Goal: Task Accomplishment & Management: Manage account settings

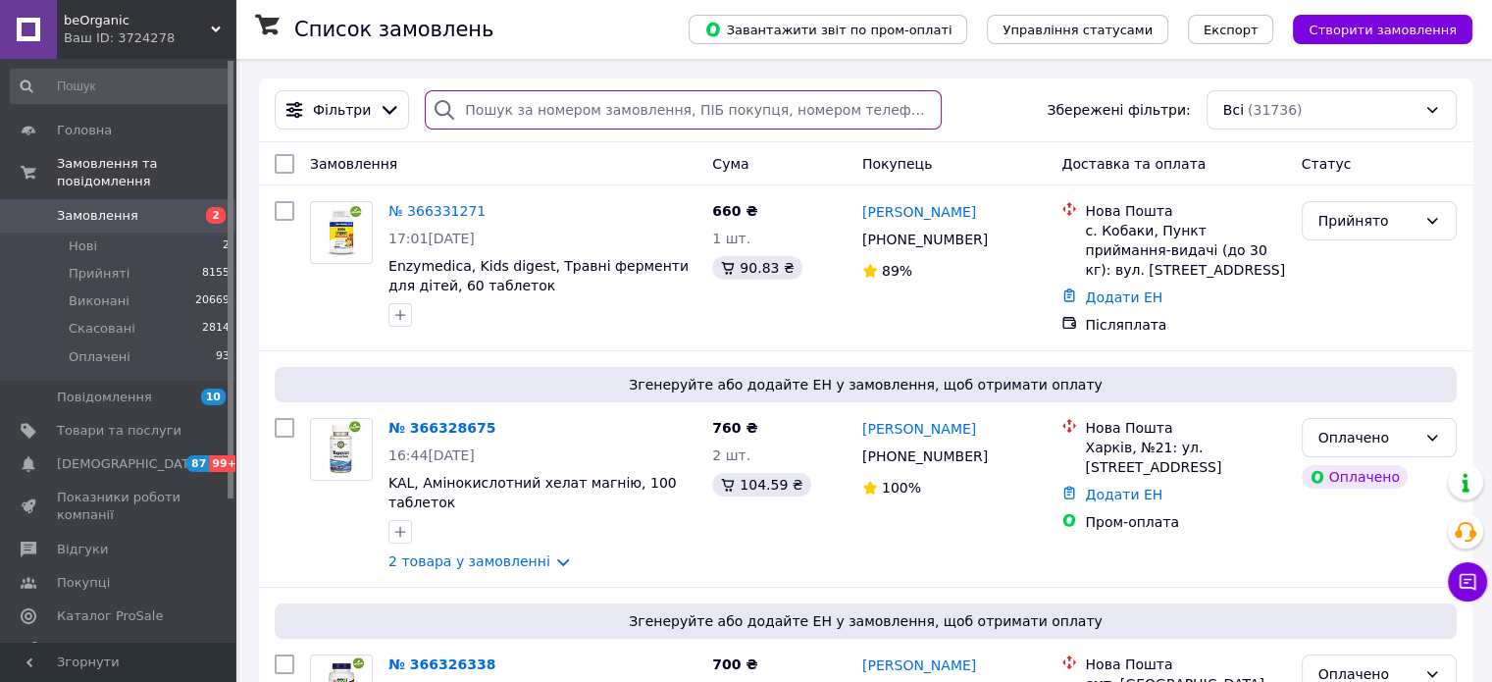
click at [504, 107] on input "search" at bounding box center [683, 109] width 517 height 39
paste input "[PERSON_NAME]"
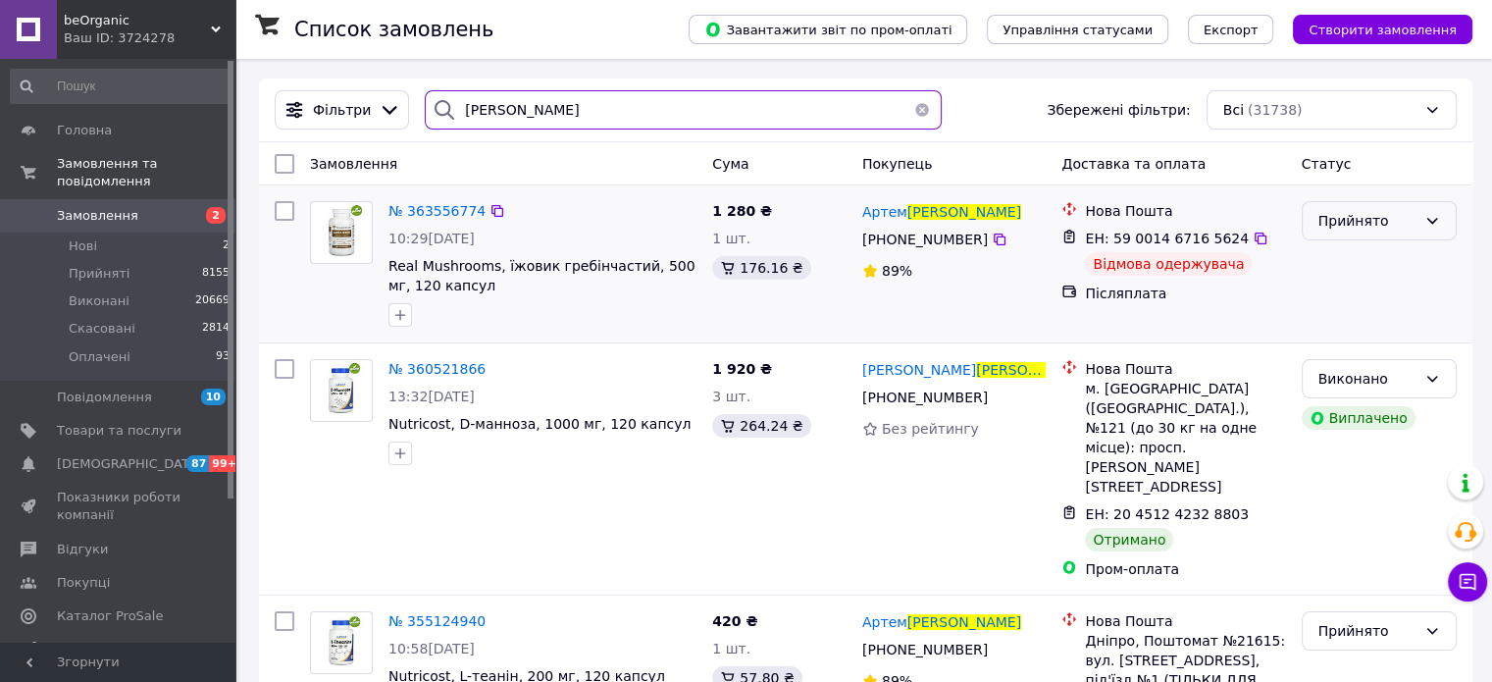
type input "[PERSON_NAME]"
click at [1370, 225] on div "Прийнято" at bounding box center [1368, 221] width 98 height 22
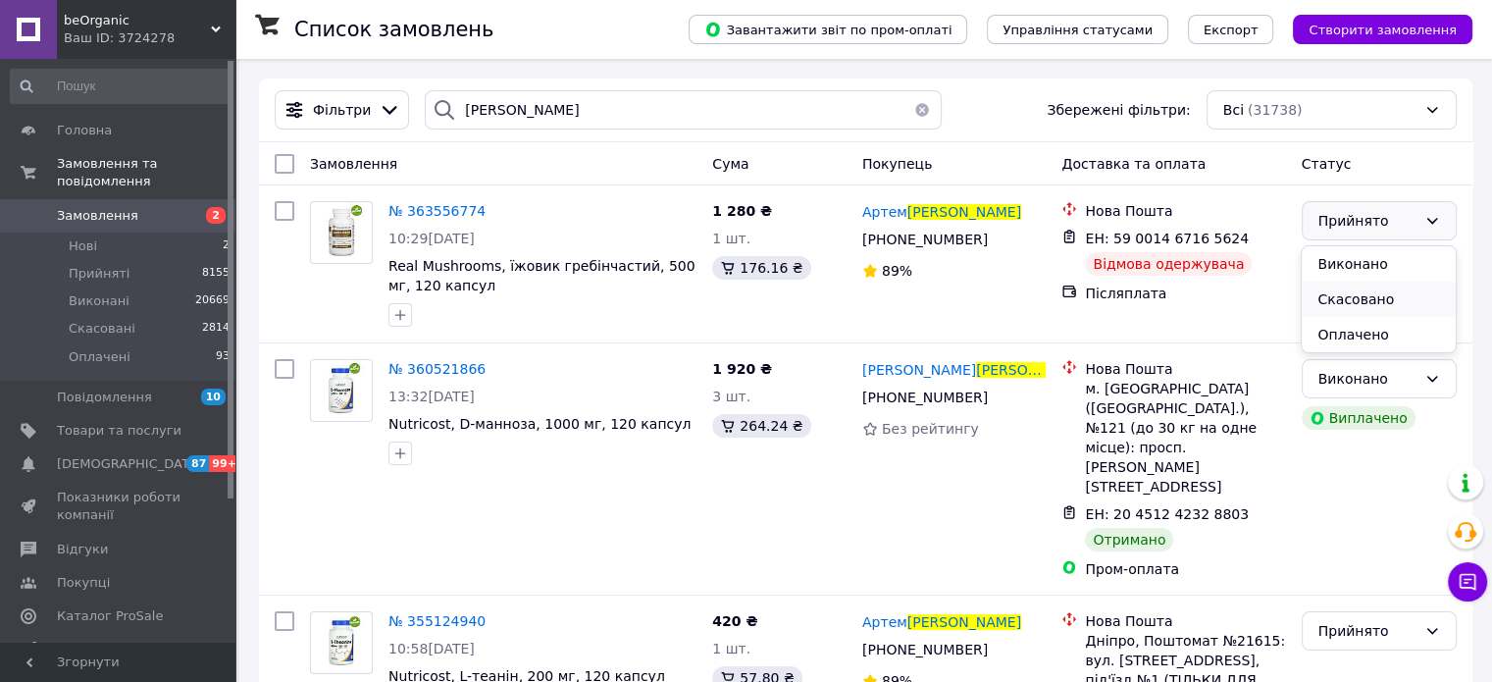
click at [1351, 289] on li "Скасовано" at bounding box center [1378, 299] width 153 height 35
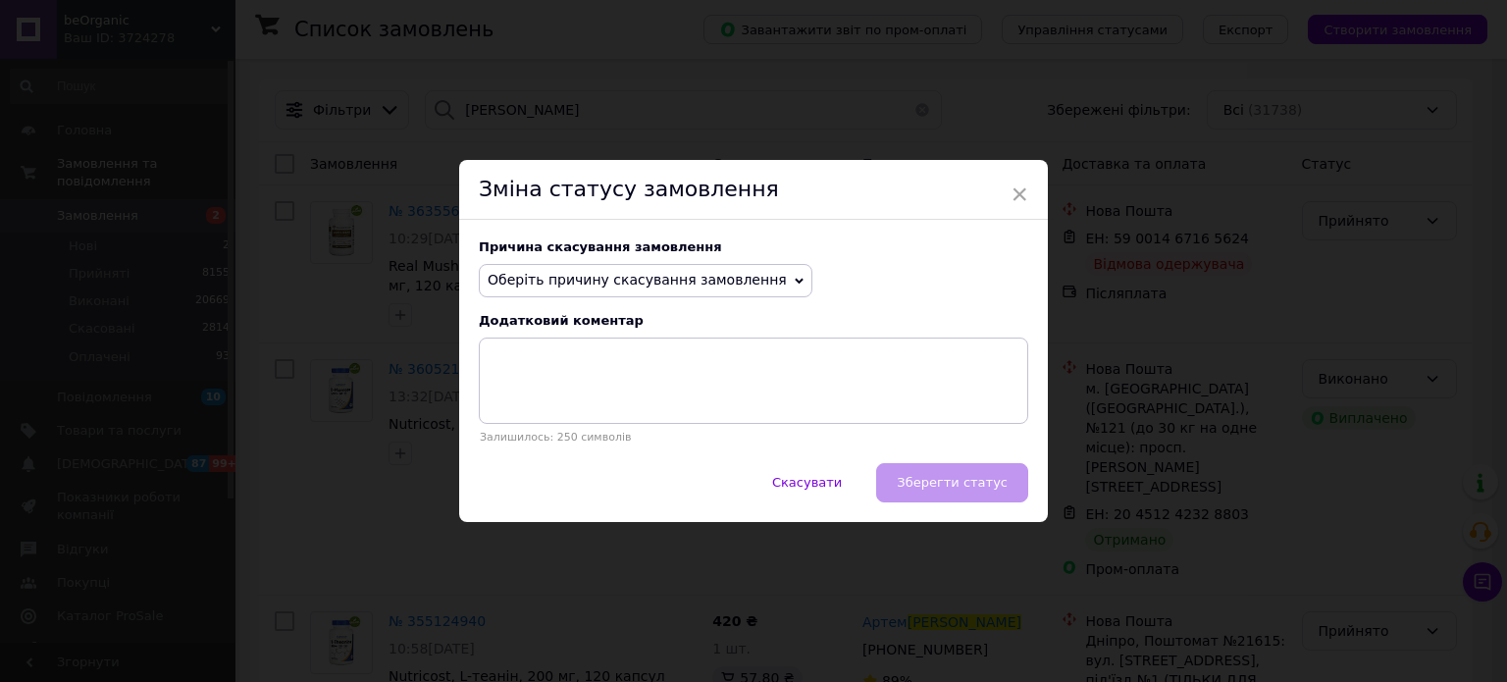
drag, startPoint x: 803, startPoint y: 286, endPoint x: 766, endPoint y: 278, distance: 37.1
click at [803, 285] on div "Оберіть причину скасування замовлення Немає в наявності [PERSON_NAME] різновиду…" at bounding box center [753, 280] width 549 height 33
click at [624, 257] on div "Причина скасування замовлення Оберіть причину скасування замовлення Немає в ная…" at bounding box center [753, 341] width 589 height 243
click at [612, 282] on span "Оберіть причину скасування замовлення" at bounding box center [637, 280] width 299 height 16
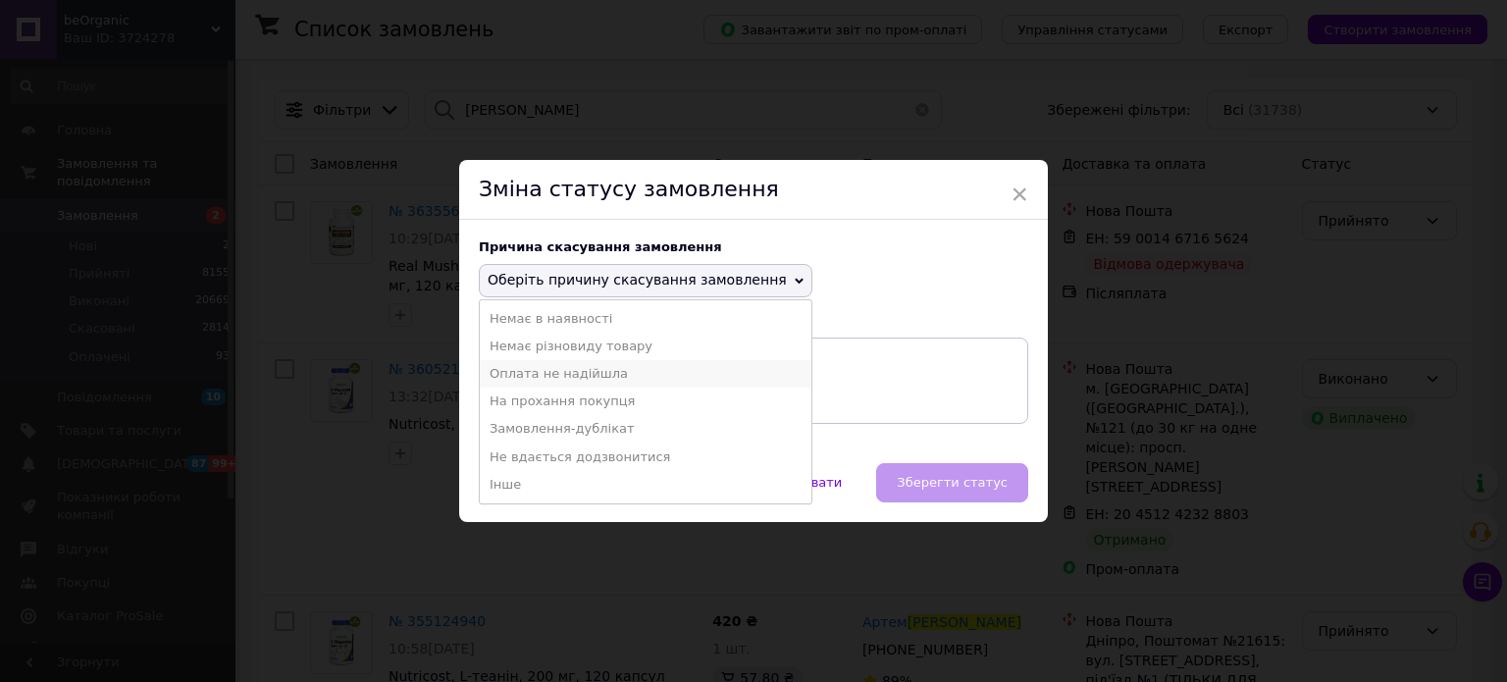
click at [621, 380] on li "Оплата не надійшла" at bounding box center [646, 373] width 332 height 27
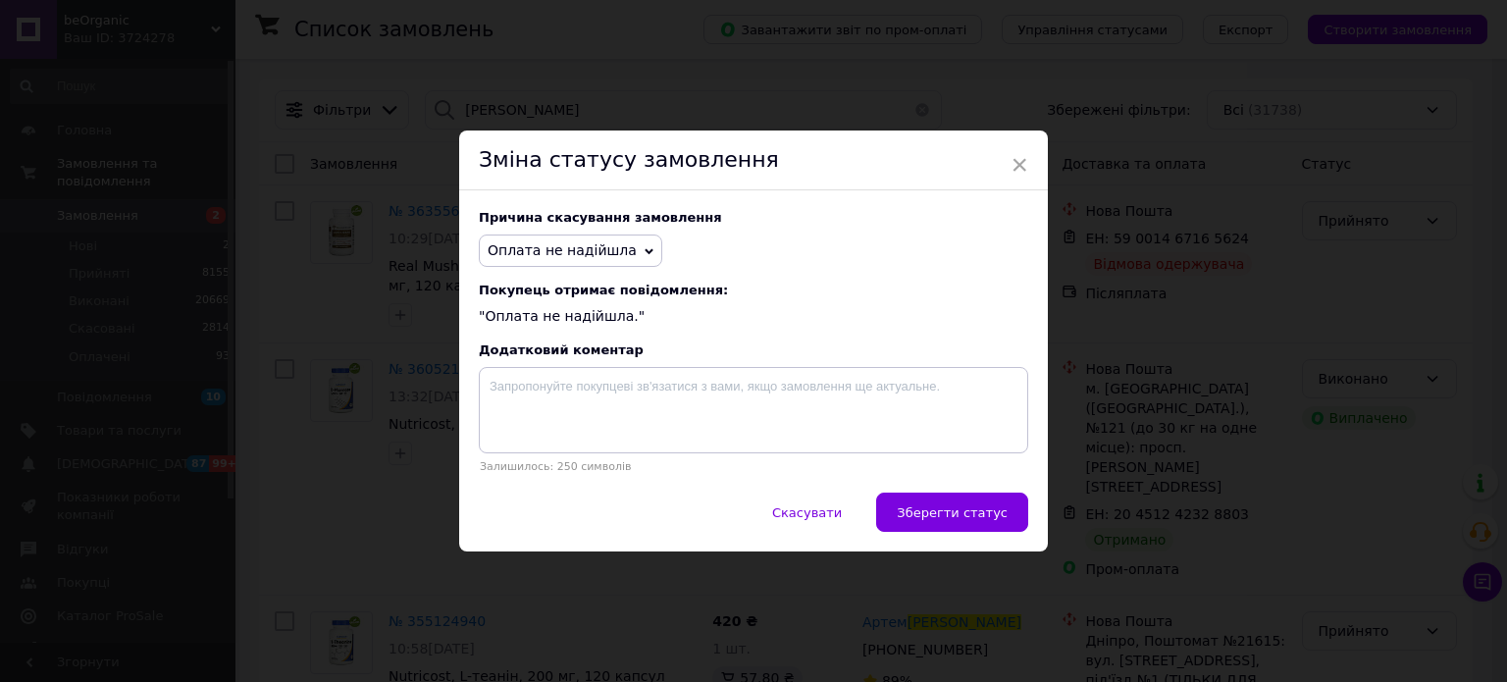
drag, startPoint x: 935, startPoint y: 505, endPoint x: 945, endPoint y: 506, distance: 9.9
click at [947, 507] on button "Зберегти статус" at bounding box center [952, 512] width 152 height 39
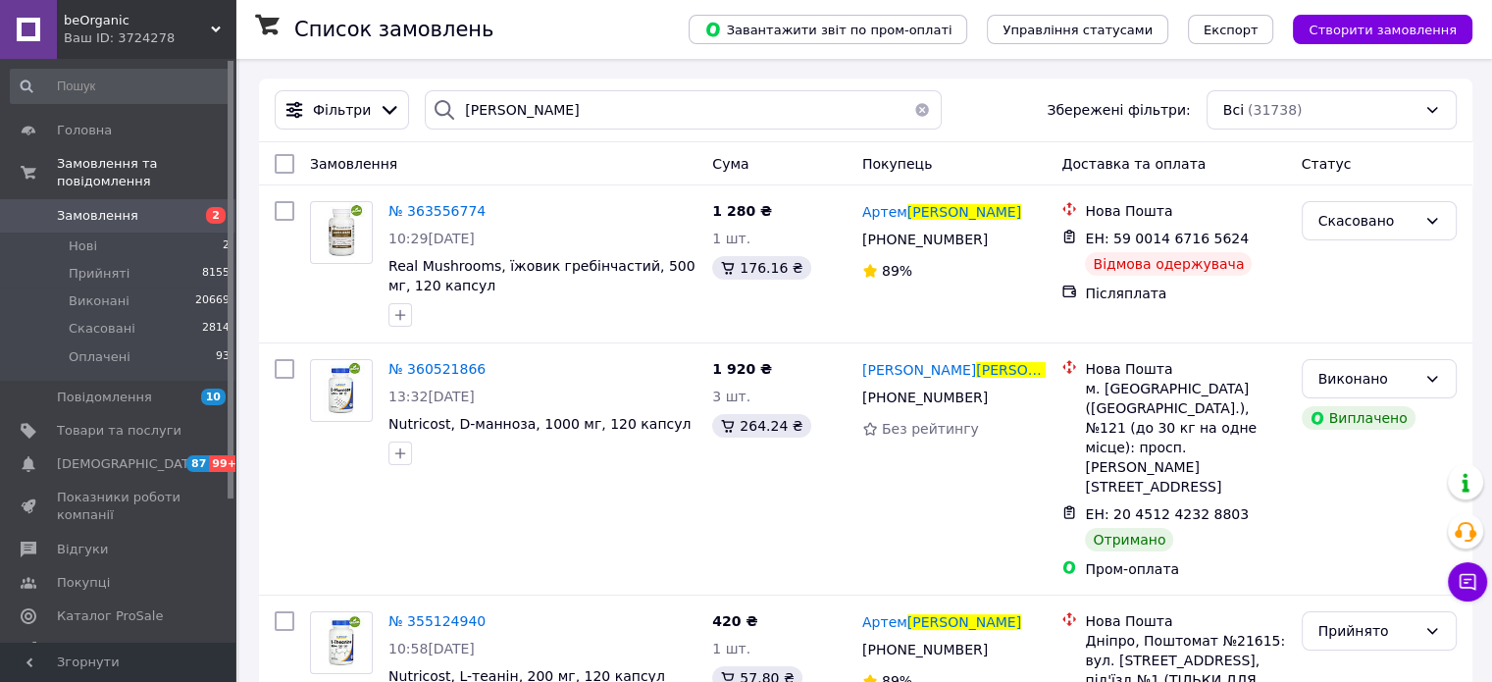
click at [908, 116] on button "button" at bounding box center [922, 109] width 39 height 39
